Goal: Task Accomplishment & Management: Use online tool/utility

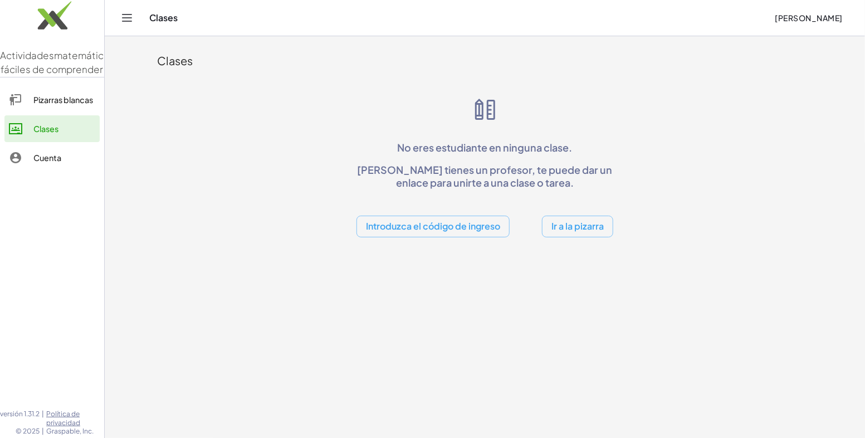
click at [64, 106] on link "Pizarras blancas" at bounding box center [51, 99] width 95 height 27
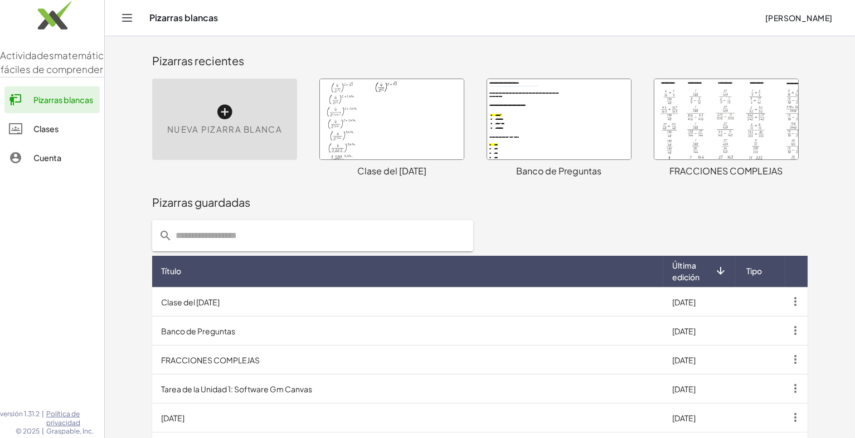
click at [587, 125] on div at bounding box center [559, 119] width 144 height 80
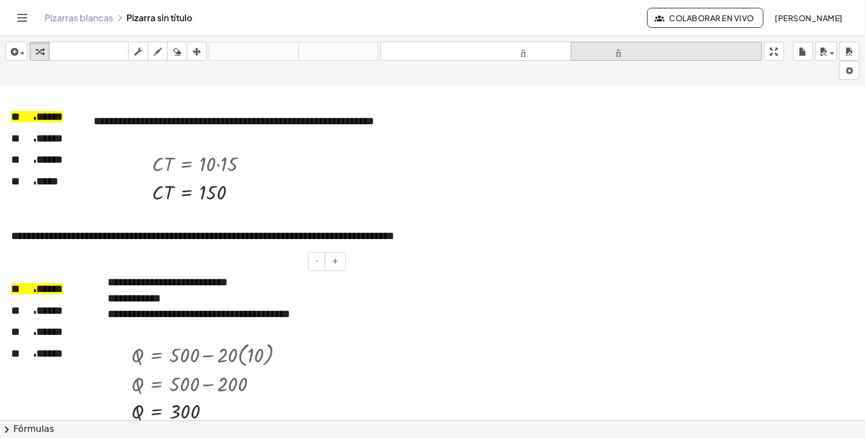
scroll to position [3580, 0]
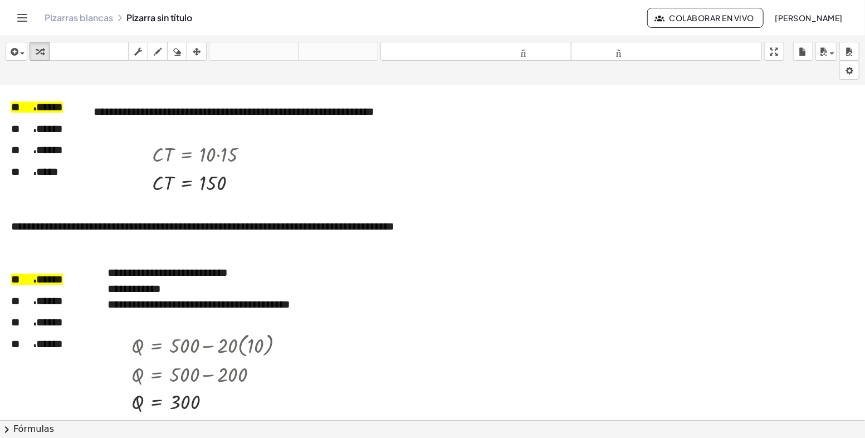
click at [101, 20] on font "Pizarras blancas" at bounding box center [79, 18] width 69 height 12
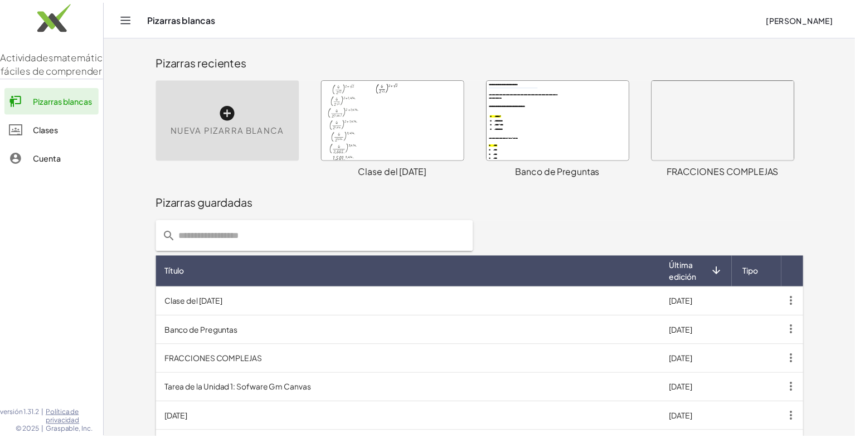
scroll to position [35, 0]
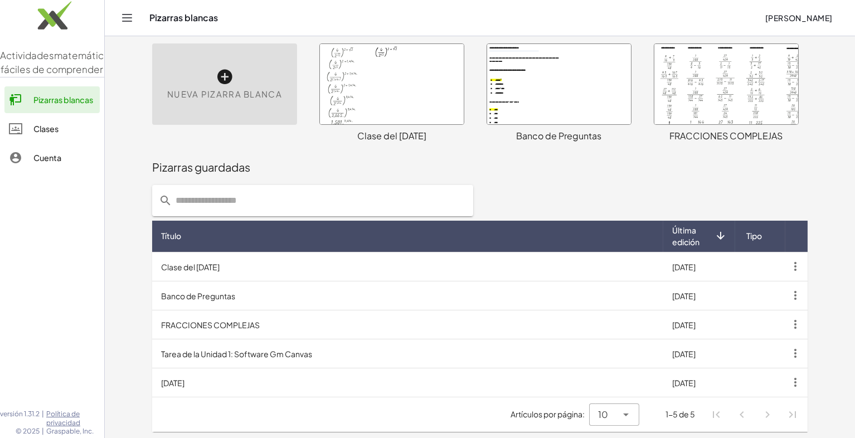
click at [387, 85] on div at bounding box center [392, 84] width 144 height 80
